Goal: Task Accomplishment & Management: Manage account settings

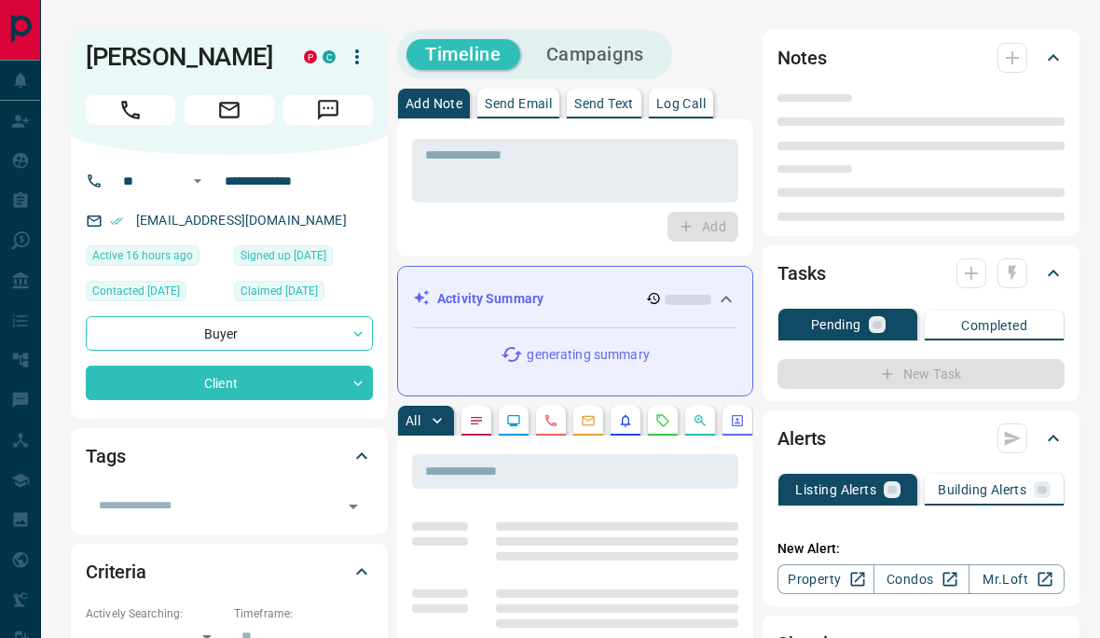
type input "**"
type input "**********"
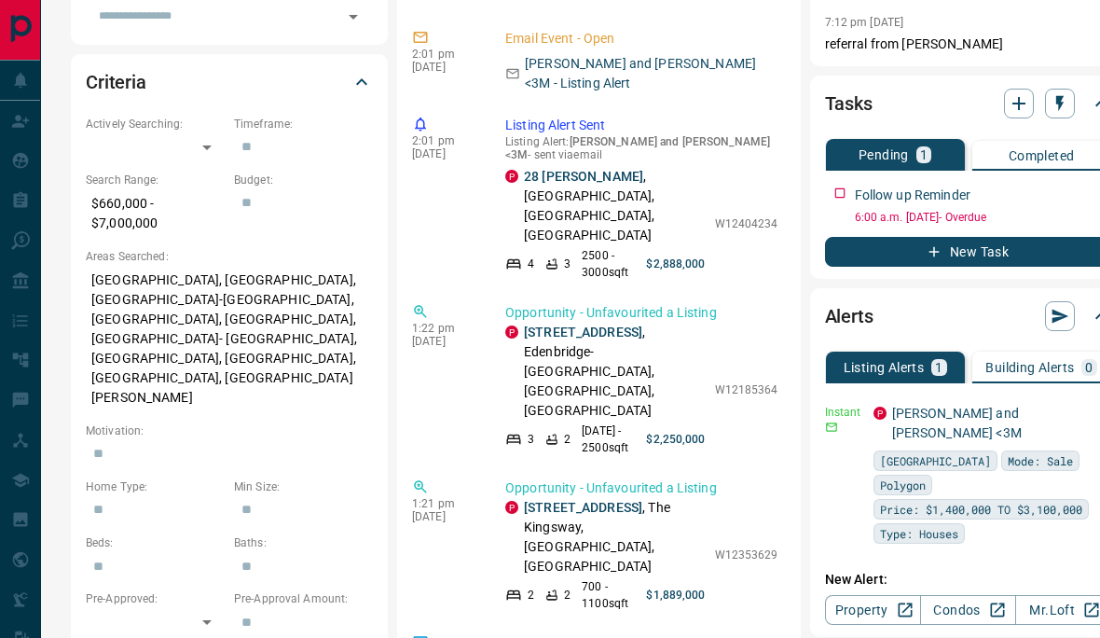
scroll to position [490, 0]
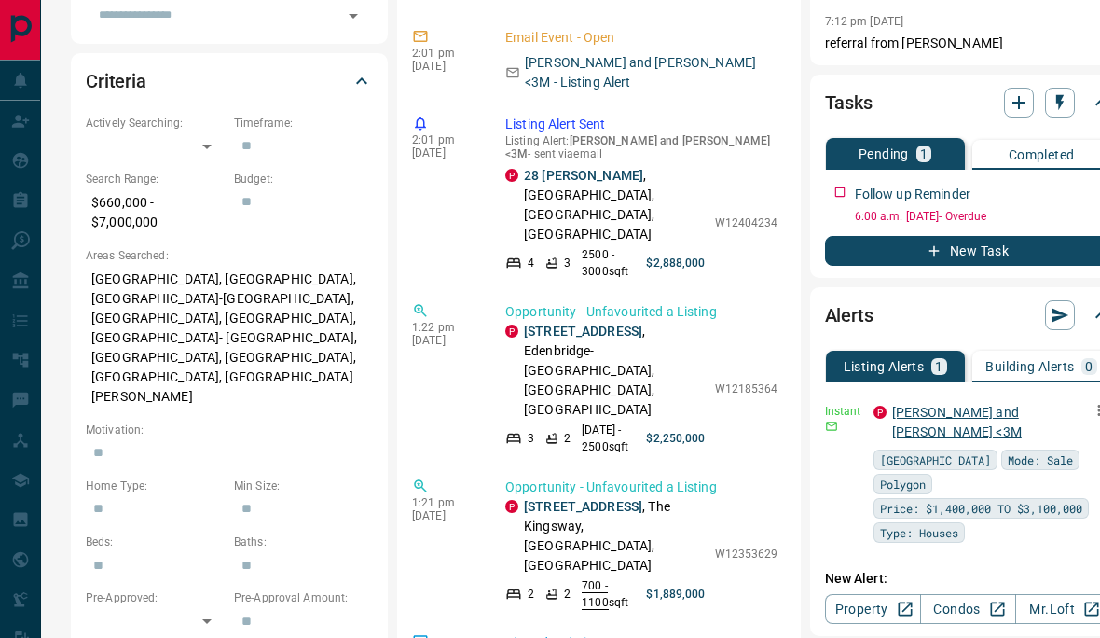
click at [954, 404] on link "[PERSON_NAME] and [PERSON_NAME] <3M" at bounding box center [957, 421] width 130 height 34
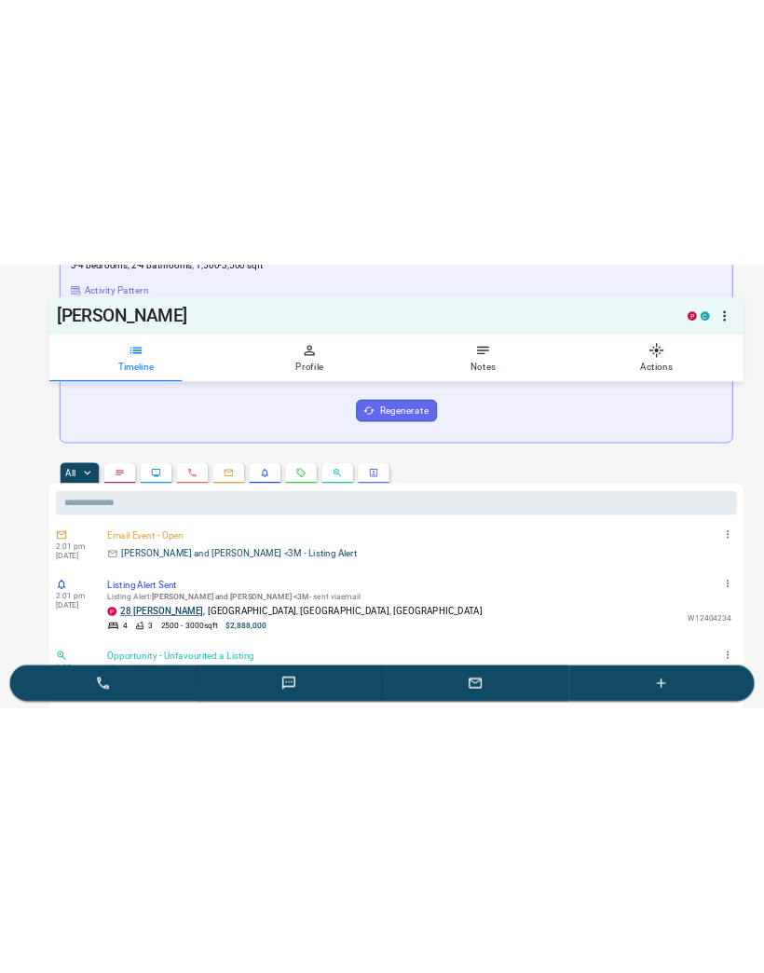
scroll to position [500, 0]
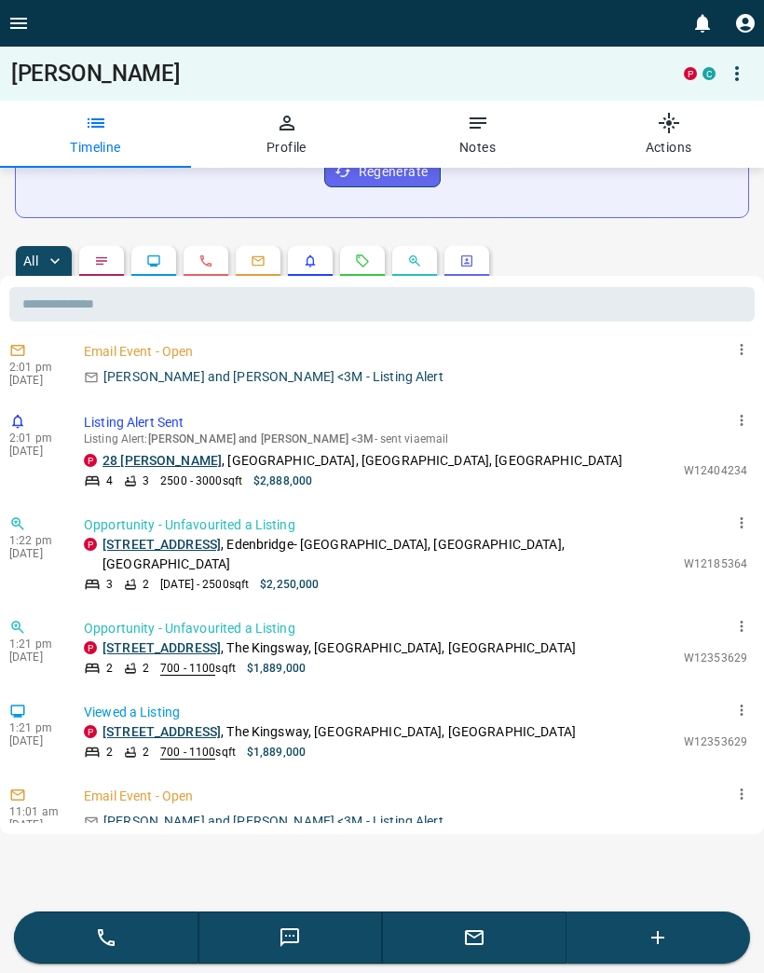
click at [664, 138] on button "Actions" at bounding box center [668, 134] width 191 height 67
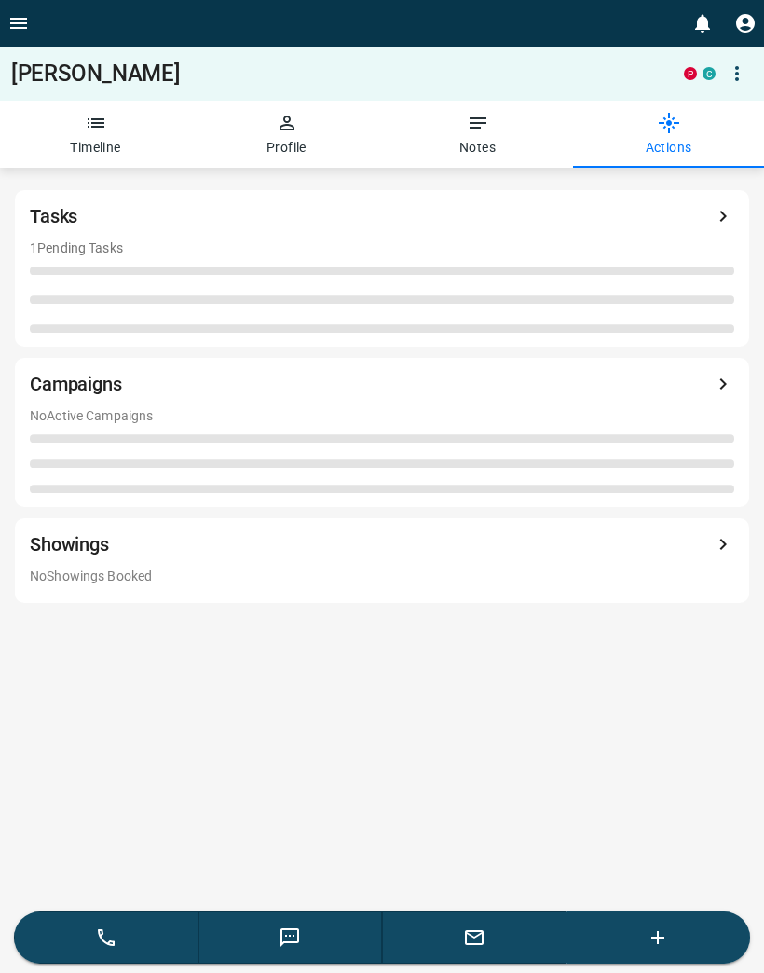
scroll to position [6, 0]
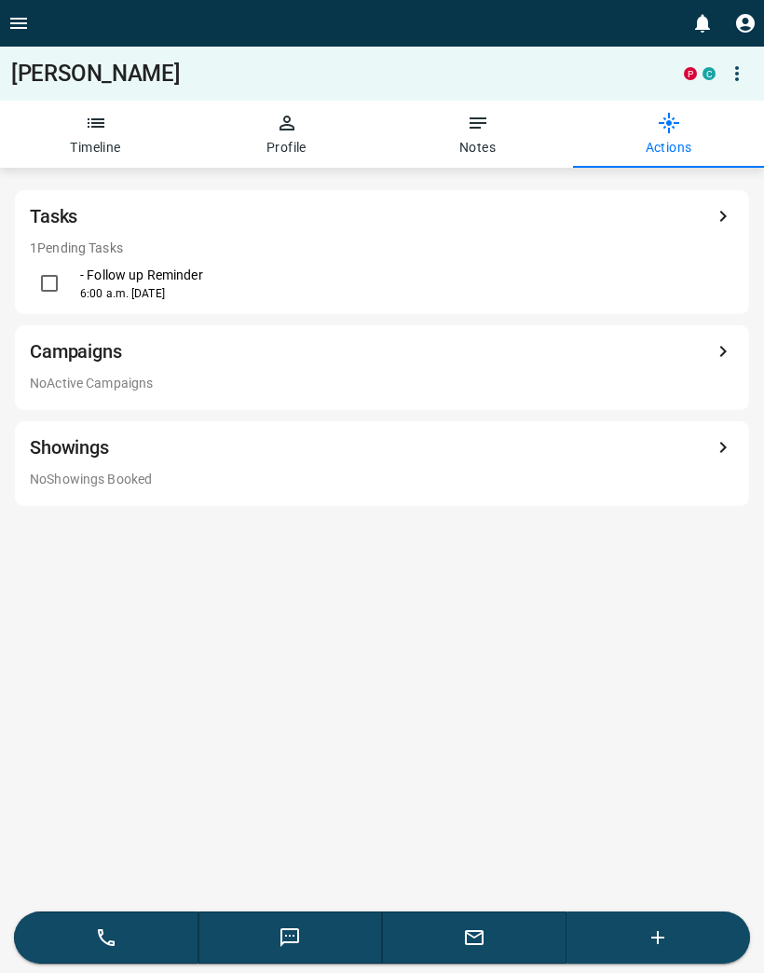
click at [103, 132] on icon "button" at bounding box center [96, 123] width 22 height 22
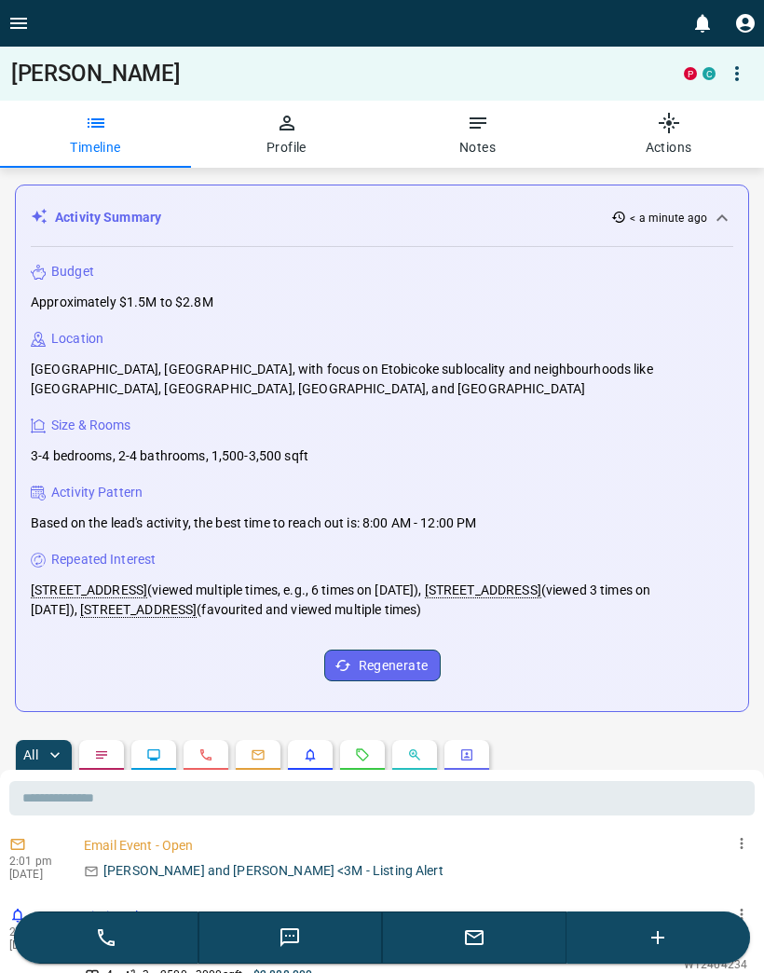
click at [269, 145] on button "Profile" at bounding box center [286, 134] width 191 height 67
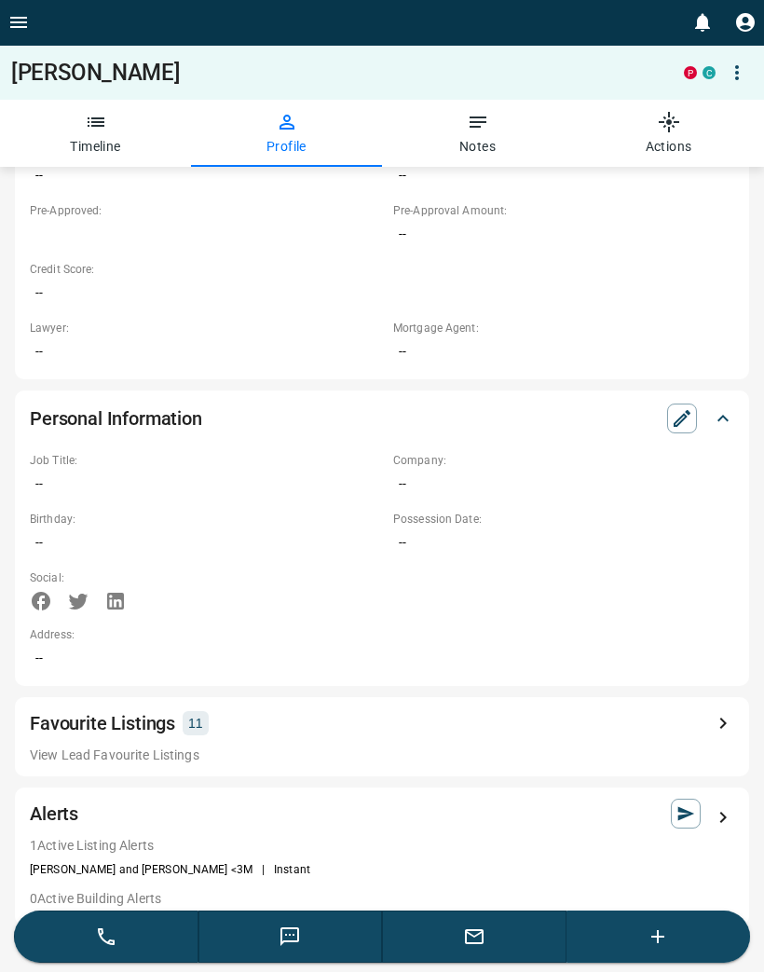
scroll to position [873, 0]
click at [93, 637] on div "1 Active Listing Alerts [PERSON_NAME] and [PERSON_NAME] <3M | Instant" at bounding box center [382, 859] width 705 height 42
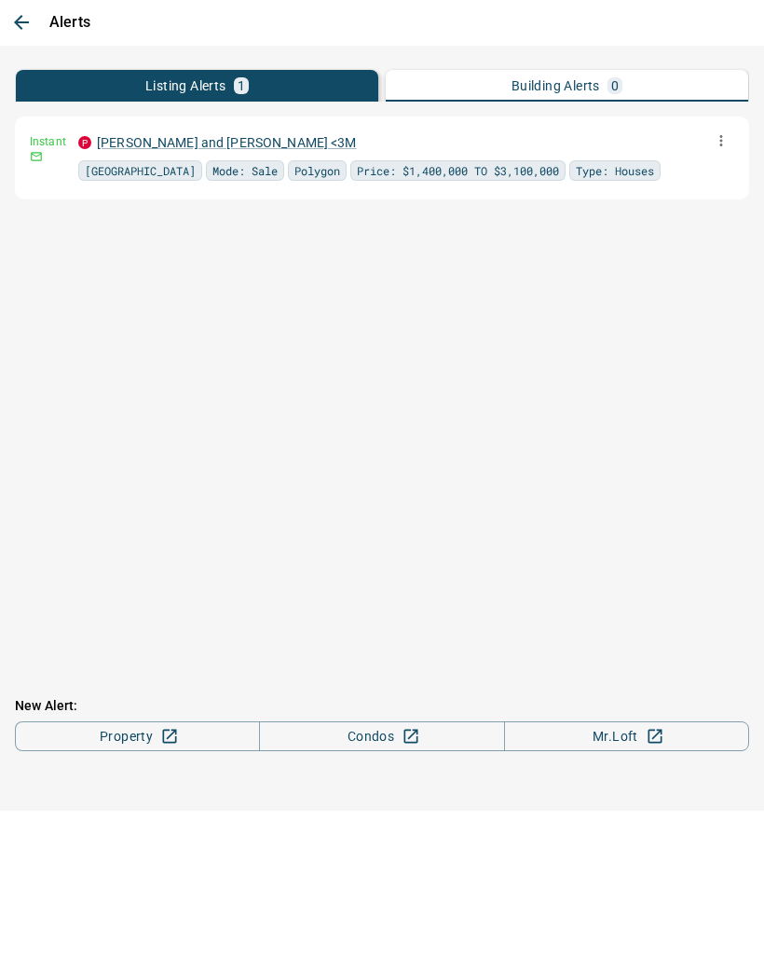
click at [153, 149] on link "[PERSON_NAME] and [PERSON_NAME] <3M" at bounding box center [227, 143] width 260 height 15
click at [135, 148] on link "[PERSON_NAME] and [PERSON_NAME] <3M" at bounding box center [227, 143] width 260 height 15
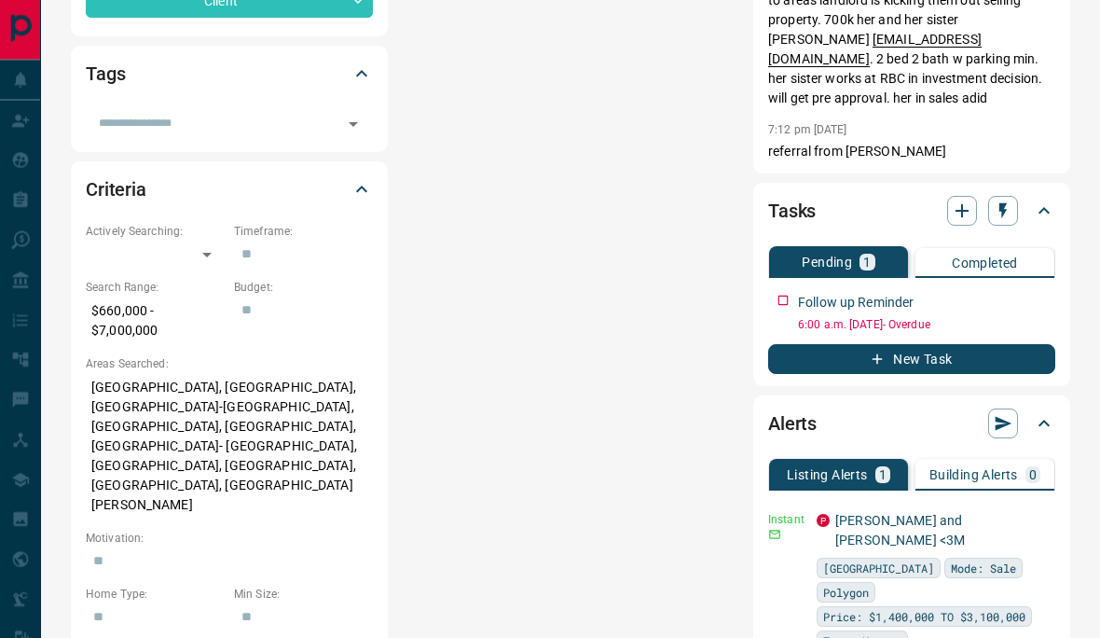
scroll to position [383, 0]
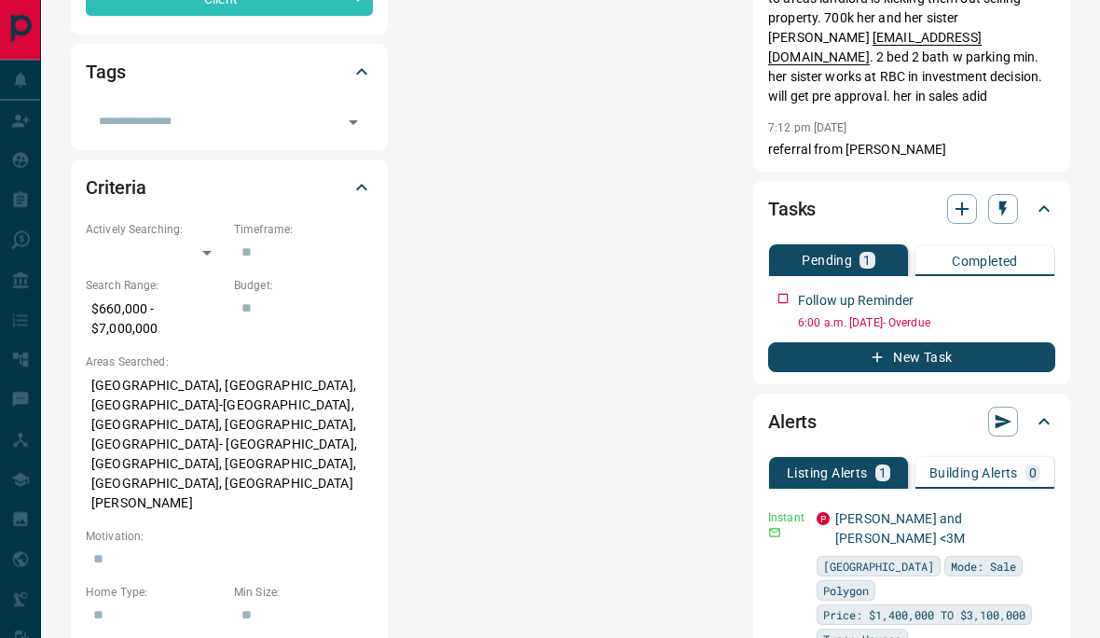
click at [1055, 500] on div "Alerts Listing Alerts 1 Building Alerts 0 Instant P [PERSON_NAME] and [PERSON_N…" at bounding box center [911, 568] width 317 height 349
click at [1059, 486] on div "Alerts Listing Alerts 1 Building Alerts 0 Instant P [PERSON_NAME] and [PERSON_N…" at bounding box center [911, 567] width 317 height 349
click at [1053, 503] on button "button" at bounding box center [1042, 516] width 26 height 26
click at [1027, 565] on link "Edit" at bounding box center [1007, 562] width 41 height 18
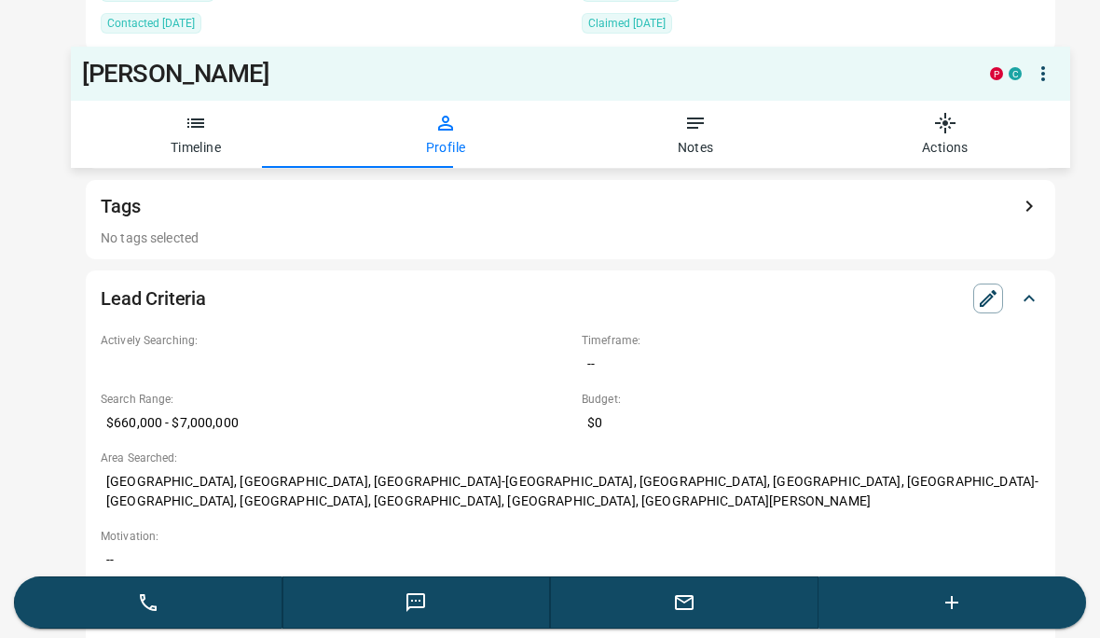
scroll to position [465, 0]
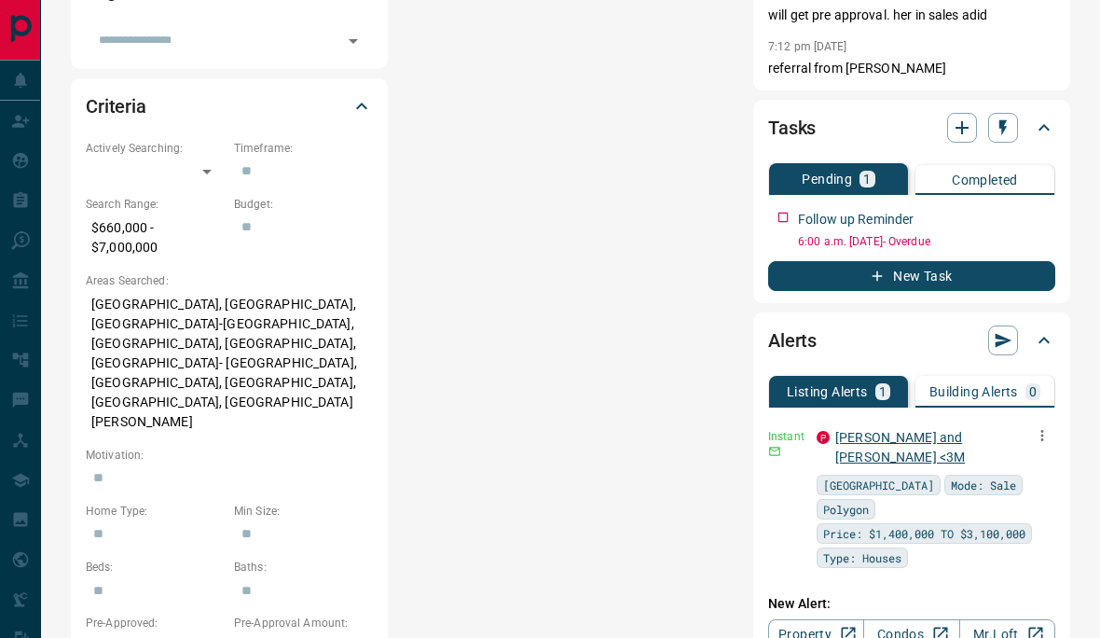
click at [927, 430] on link "[PERSON_NAME] and [PERSON_NAME] <3M" at bounding box center [900, 447] width 130 height 34
